Goal: Complete application form

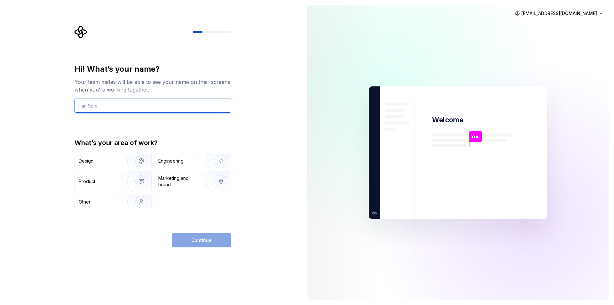
click at [135, 108] on input "text" at bounding box center [153, 106] width 157 height 14
type input "Miguel DIaz"
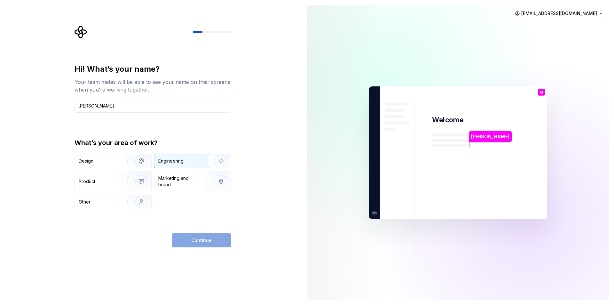
click at [189, 162] on div "Engineering" at bounding box center [183, 161] width 51 height 6
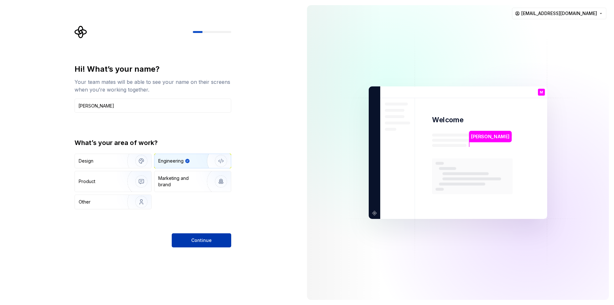
click at [201, 242] on span "Continue" at bounding box center [201, 240] width 20 height 6
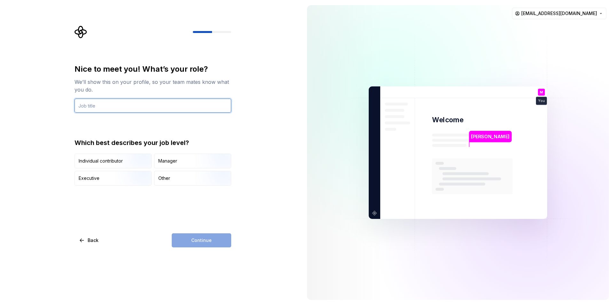
click at [91, 106] on input "text" at bounding box center [153, 106] width 157 height 14
type input "Dm Software"
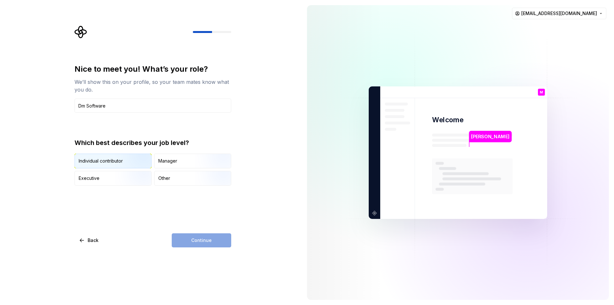
click at [120, 159] on img "button" at bounding box center [135, 168] width 41 height 43
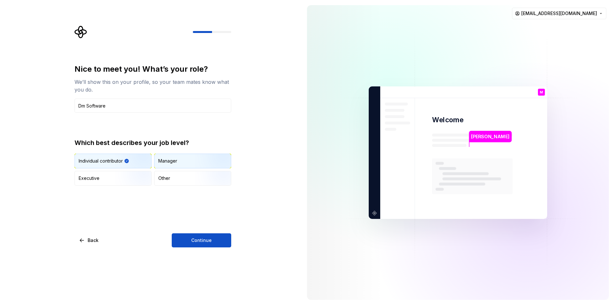
click at [170, 166] on div "Manager" at bounding box center [193, 161] width 76 height 14
click at [119, 155] on img "button" at bounding box center [135, 168] width 41 height 43
click at [196, 240] on span "Continue" at bounding box center [201, 240] width 20 height 6
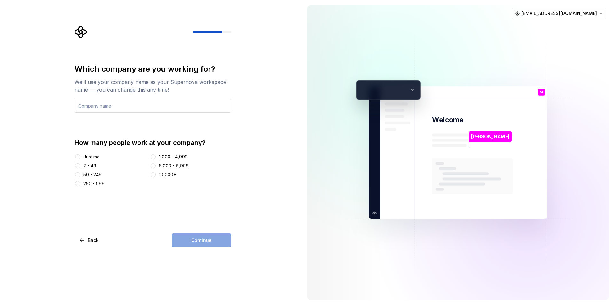
click at [138, 106] on input "text" at bounding box center [153, 106] width 157 height 14
type input "Dm"
click at [79, 155] on button "Just me" at bounding box center [77, 156] width 5 height 5
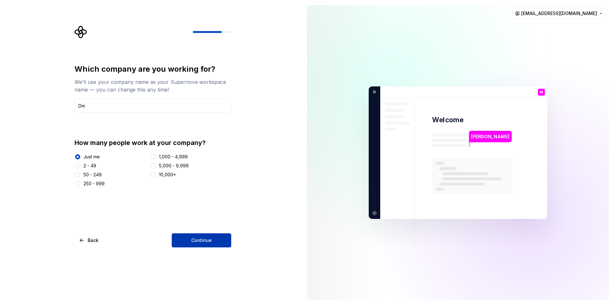
click at [200, 242] on span "Continue" at bounding box center [201, 240] width 20 height 6
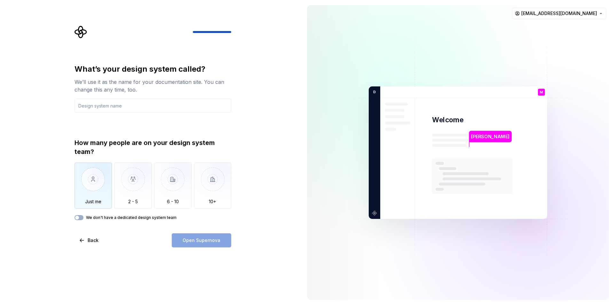
click at [94, 187] on img "button" at bounding box center [93, 184] width 37 height 43
click at [206, 245] on div "Open Supernova" at bounding box center [202, 240] width 60 height 14
click at [79, 219] on button "We don't have a dedicated design system team" at bounding box center [79, 217] width 9 height 5
click at [207, 245] on div "Open Supernova" at bounding box center [202, 240] width 60 height 14
